Goal: Information Seeking & Learning: Learn about a topic

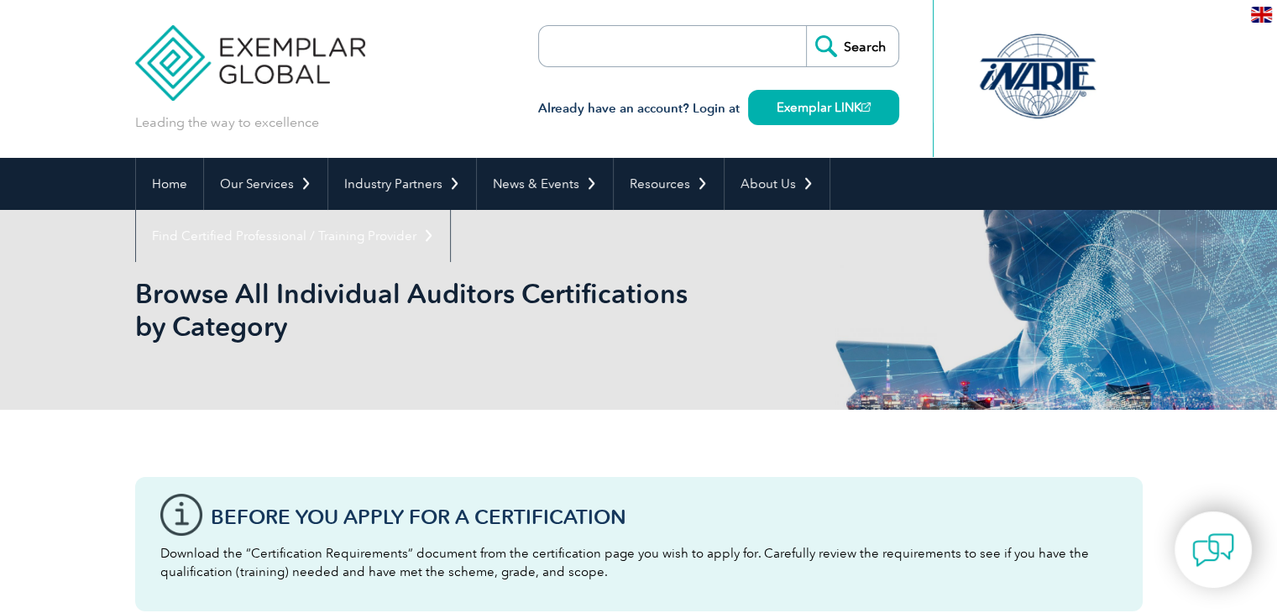
click at [660, 40] on input "search" at bounding box center [635, 46] width 176 height 40
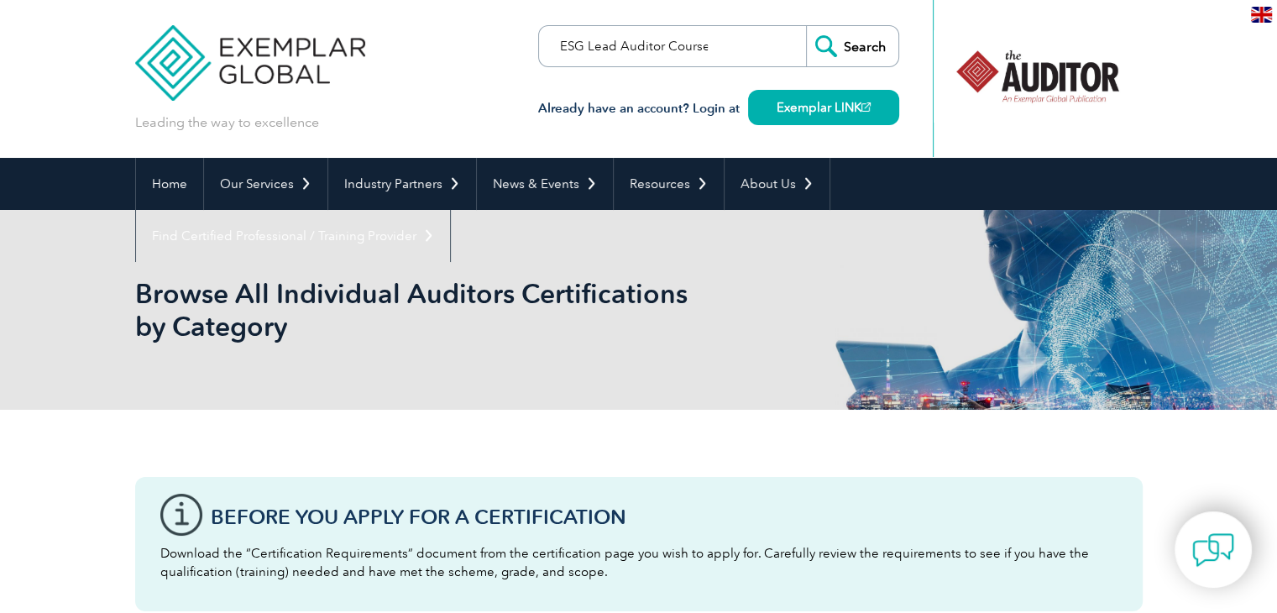
type input "ESG Lead Auditor Course"
click at [835, 53] on input "Search" at bounding box center [852, 46] width 92 height 40
